Goal: Task Accomplishment & Management: Use online tool/utility

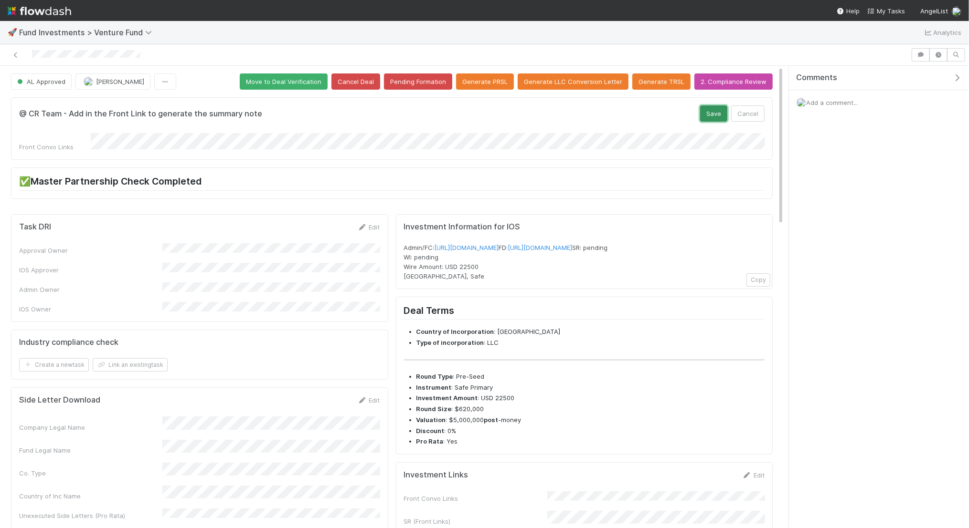
click at [716, 111] on button "Save" at bounding box center [713, 113] width 27 height 16
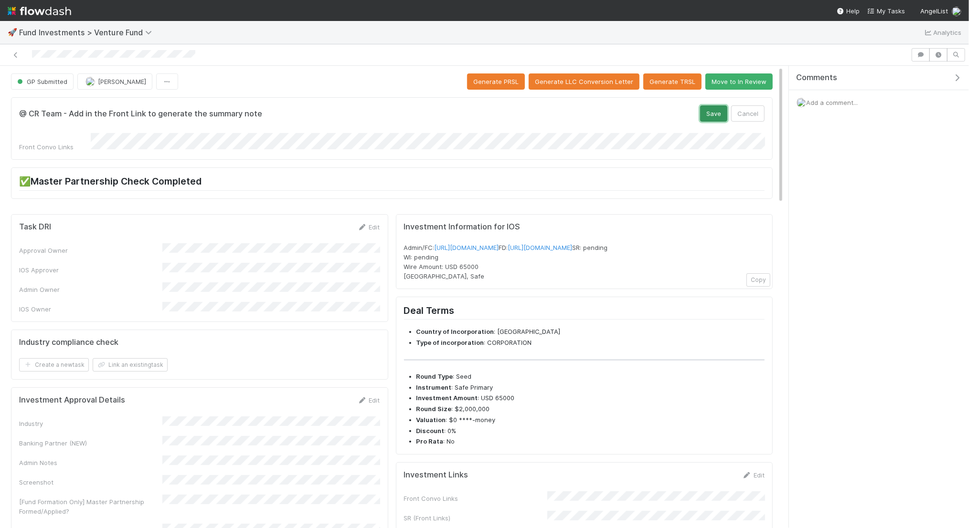
click at [704, 113] on button "Save" at bounding box center [713, 113] width 27 height 16
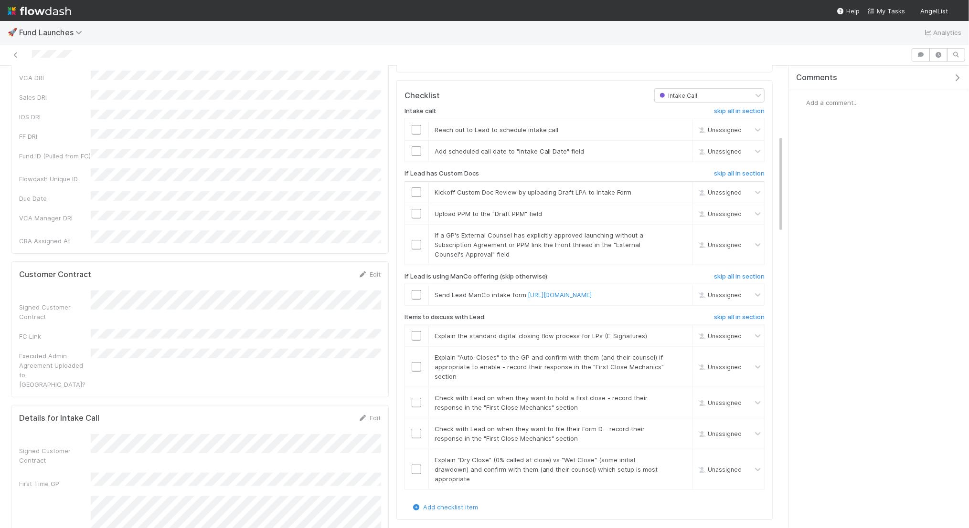
scroll to position [327, 0]
click at [415, 155] on input "checkbox" at bounding box center [416, 150] width 10 height 10
click at [420, 133] on input "checkbox" at bounding box center [416, 129] width 10 height 10
click at [716, 176] on h6 "skip all in section" at bounding box center [739, 173] width 51 height 8
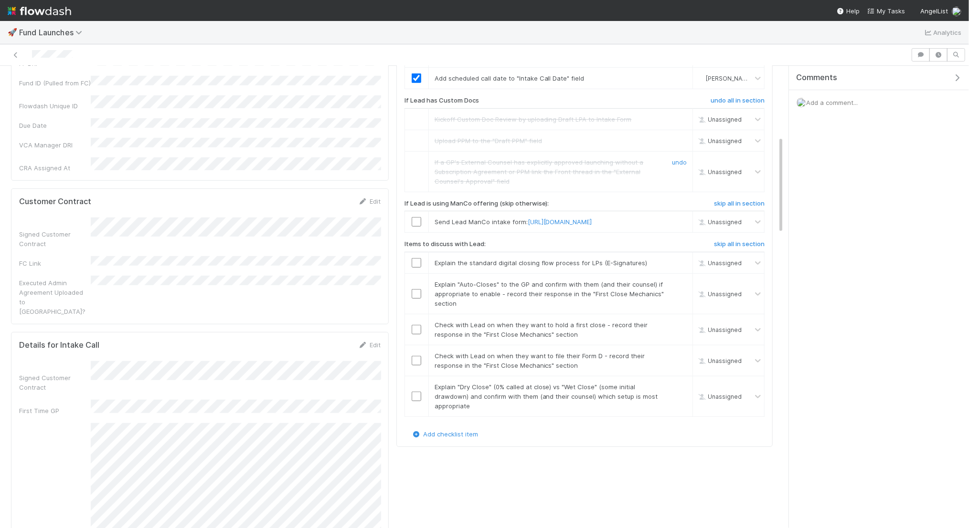
scroll to position [401, 0]
click at [733, 206] on h6 "skip all in section" at bounding box center [739, 202] width 51 height 8
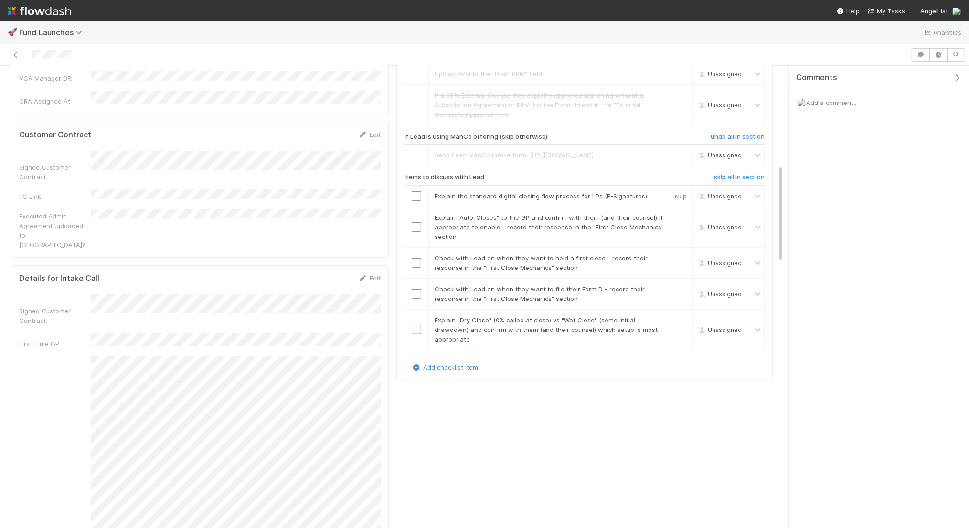
scroll to position [465, 0]
